Goal: Information Seeking & Learning: Check status

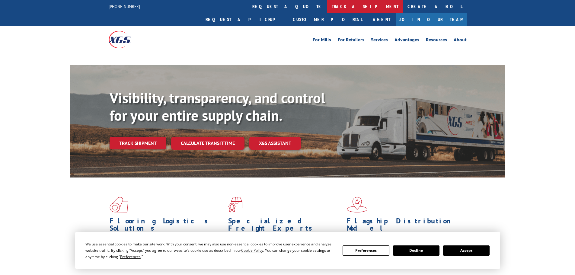
click at [327, 5] on link "track a shipment" at bounding box center [365, 6] width 76 height 13
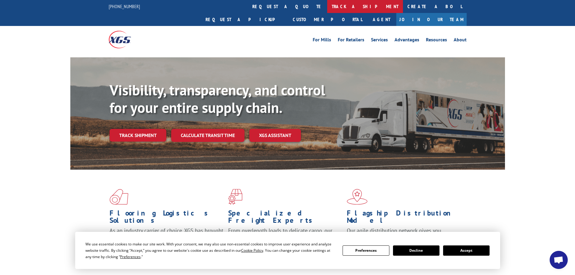
click at [327, 9] on link "track a shipment" at bounding box center [365, 6] width 76 height 13
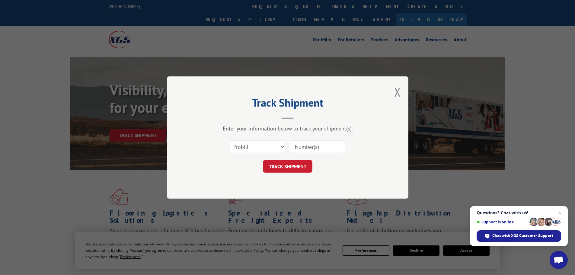
click at [308, 139] on div "Select category... Probill BOL PO" at bounding box center [287, 147] width 181 height 20
click at [307, 145] on input at bounding box center [318, 146] width 56 height 13
paste input "17523699"
type input "17523699"
click at [295, 170] on button "TRACK SHIPMENT" at bounding box center [287, 166] width 49 height 13
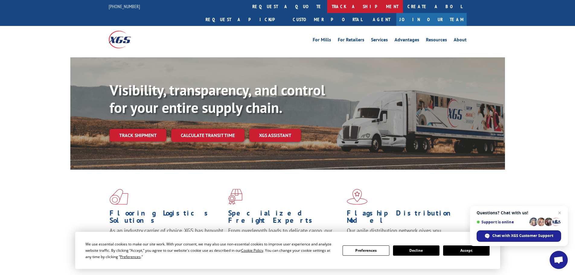
click at [327, 7] on link "track a shipment" at bounding box center [365, 6] width 76 height 13
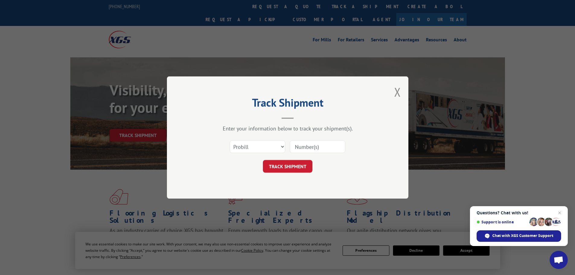
paste input "17523794"
type input "17523794"
click at [294, 168] on button "TRACK SHIPMENT" at bounding box center [287, 166] width 49 height 13
